Goal: Information Seeking & Learning: Learn about a topic

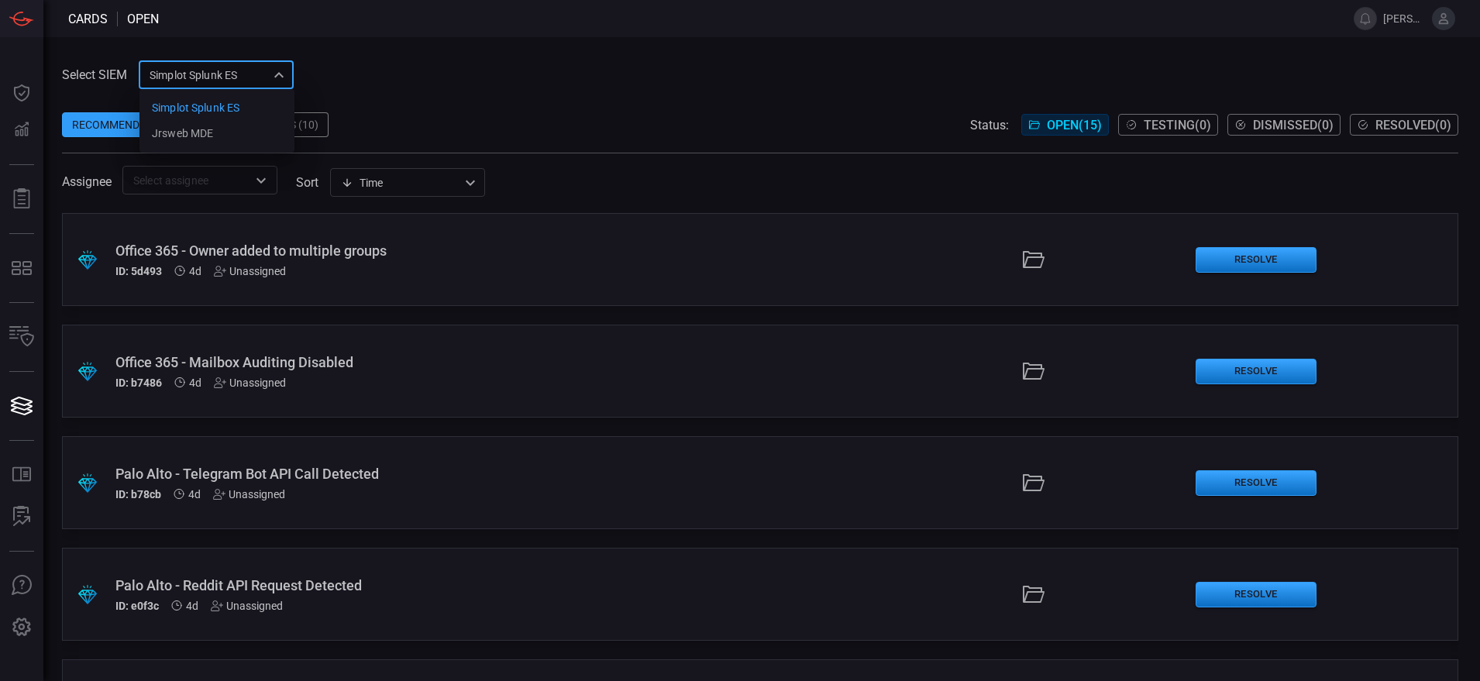
click at [243, 67] on div "Simplot Splunk ES 9280bf09-ba5f-4995-b6fb-90a154a1af4e Simplot Splunk ES jrsweb…" at bounding box center [216, 74] width 155 height 29
click at [205, 133] on div "jrsweb MDE" at bounding box center [182, 134] width 61 height 16
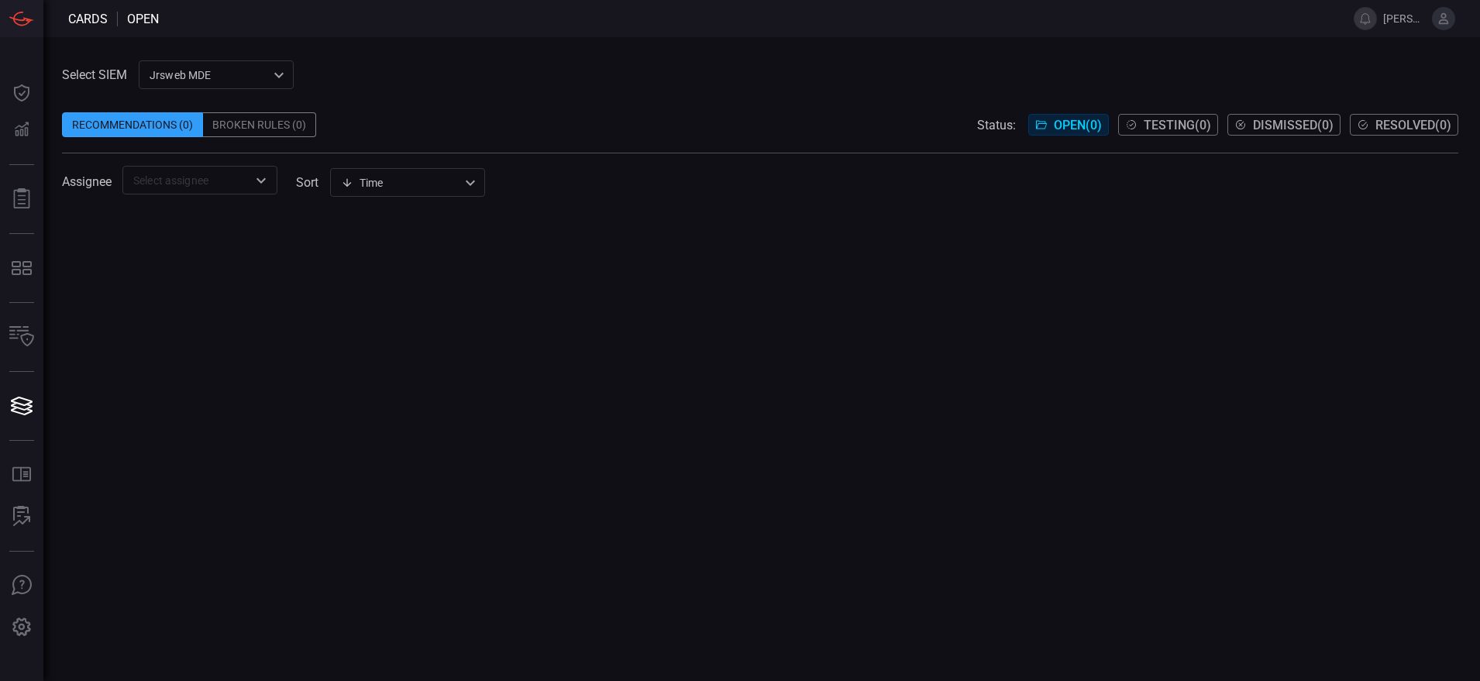
click at [484, 86] on div "Select SIEM jrsweb MDE 7761154f-daee-453d-842e-205d1932d5ae ​ Recommendations (…" at bounding box center [760, 127] width 1396 height 134
